Goal: Find contact information: Find contact information

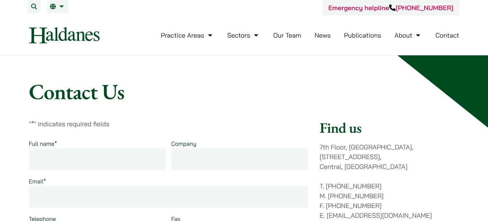
scroll to position [109, 0]
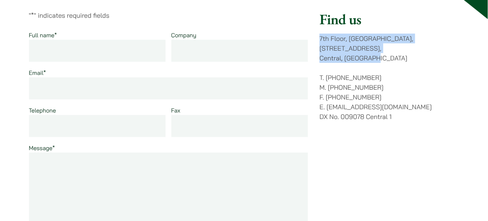
drag, startPoint x: 404, startPoint y: 100, endPoint x: 322, endPoint y: 87, distance: 82.9
click at [322, 75] on div "" * " indicates required fields Full name * Company Email * Telephone Fax Messa…" at bounding box center [244, 152] width 430 height 282
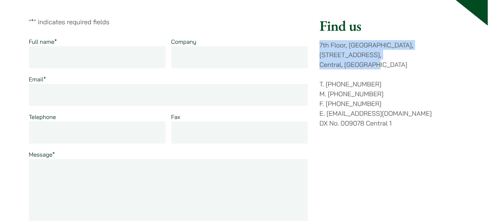
scroll to position [68, 0]
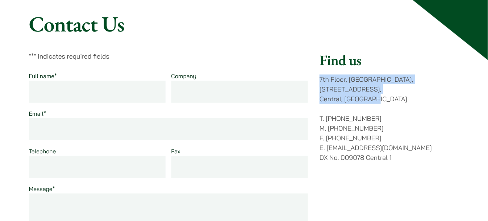
copy p "[STREET_ADDRESS]"
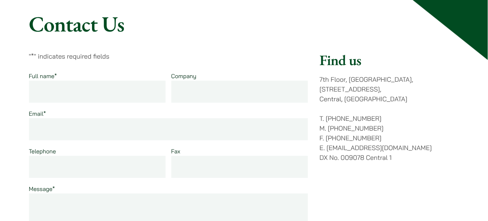
click at [424, 148] on div "Find us [STREET_ADDRESS] T. [PHONE_NUMBER] M. [PHONE_NUMBER] F. [PHONE_NUMBER] …" at bounding box center [388, 192] width 139 height 282
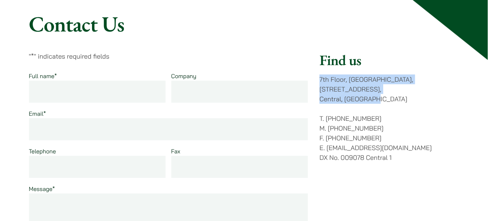
drag, startPoint x: 414, startPoint y: 142, endPoint x: 324, endPoint y: 114, distance: 94.5
click at [324, 114] on div "" * " indicates required fields Full name * Company Email * Telephone Fax Messa…" at bounding box center [244, 192] width 430 height 282
copy p "[STREET_ADDRESS]"
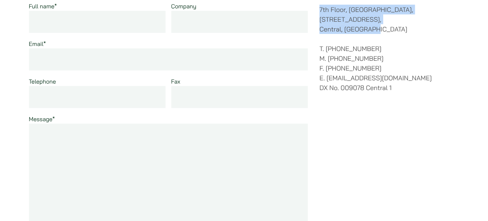
scroll to position [140, 0]
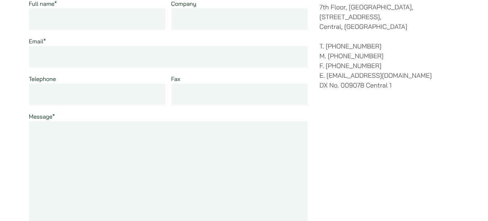
click at [175, 68] on input "Email *" at bounding box center [168, 57] width 279 height 22
drag, startPoint x: 426, startPoint y: 201, endPoint x: 394, endPoint y: 187, distance: 35.2
click at [426, 201] on div "Find us [STREET_ADDRESS] T. [PHONE_NUMBER] M. [PHONE_NUMBER] F. [PHONE_NUMBER] …" at bounding box center [388, 120] width 139 height 282
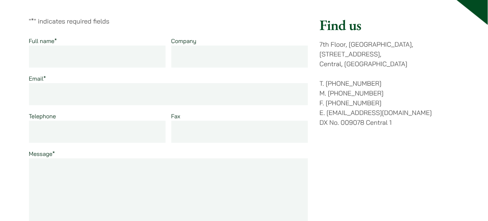
scroll to position [104, 0]
click at [421, 126] on p "T. [PHONE_NUMBER] M. [PHONE_NUMBER] F. [PHONE_NUMBER] E. [EMAIL_ADDRESS][DOMAIN…" at bounding box center [388, 102] width 139 height 49
click at [378, 214] on div "Find us [STREET_ADDRESS] T. [PHONE_NUMBER] M. [PHONE_NUMBER] F. [PHONE_NUMBER] …" at bounding box center [388, 156] width 139 height 282
click at [386, 217] on div "Find us [STREET_ADDRESS] T. [PHONE_NUMBER] M. [PHONE_NUMBER] F. [PHONE_NUMBER] …" at bounding box center [388, 156] width 139 height 282
